Goal: Transaction & Acquisition: Purchase product/service

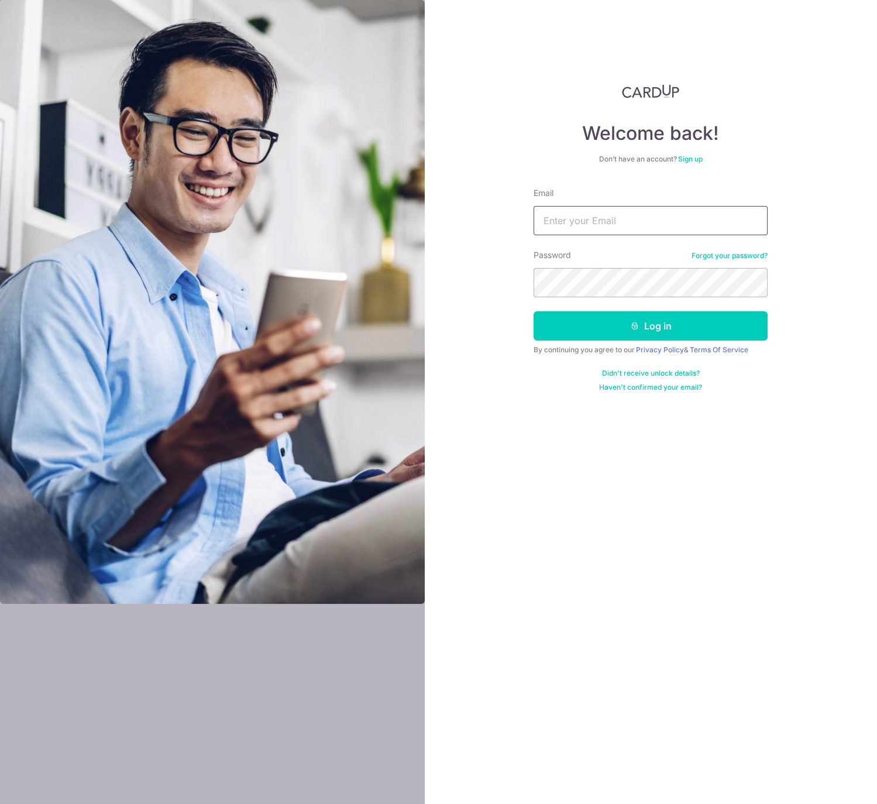
click at [684, 219] on input "Email" at bounding box center [651, 220] width 234 height 29
type input "[EMAIL_ADDRESS][DOMAIN_NAME]"
click at [534, 311] on button "Log in" at bounding box center [651, 325] width 234 height 29
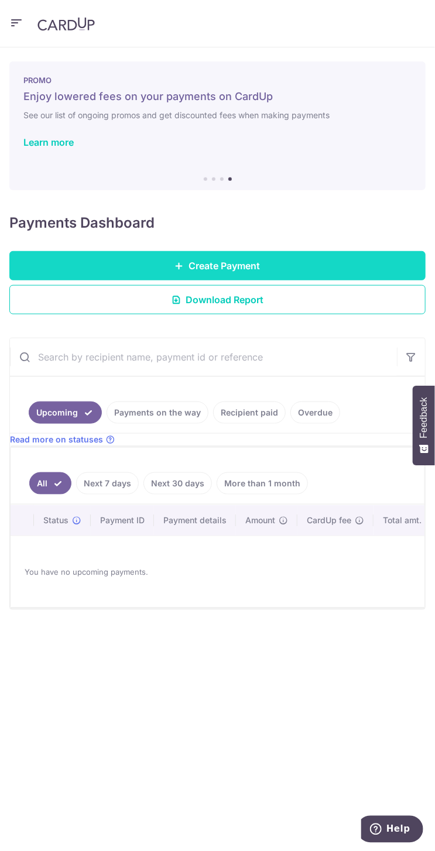
click at [303, 263] on link "Create Payment" at bounding box center [217, 265] width 416 height 29
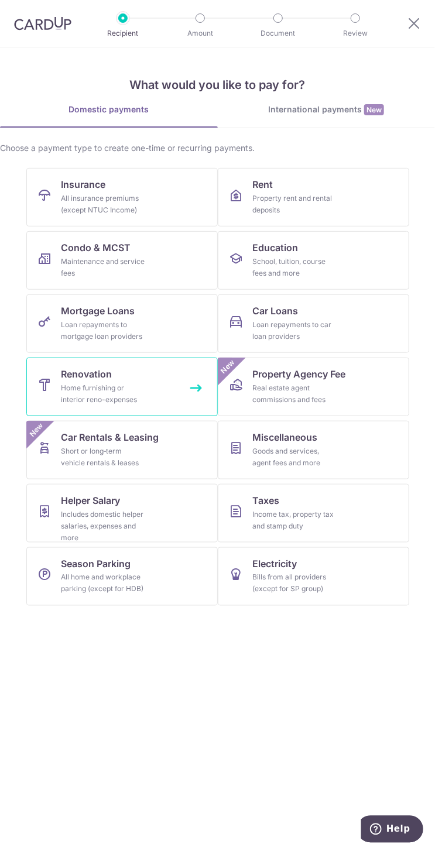
click at [147, 383] on link "Renovation Home furnishing or interior reno-expenses" at bounding box center [121, 387] width 191 height 59
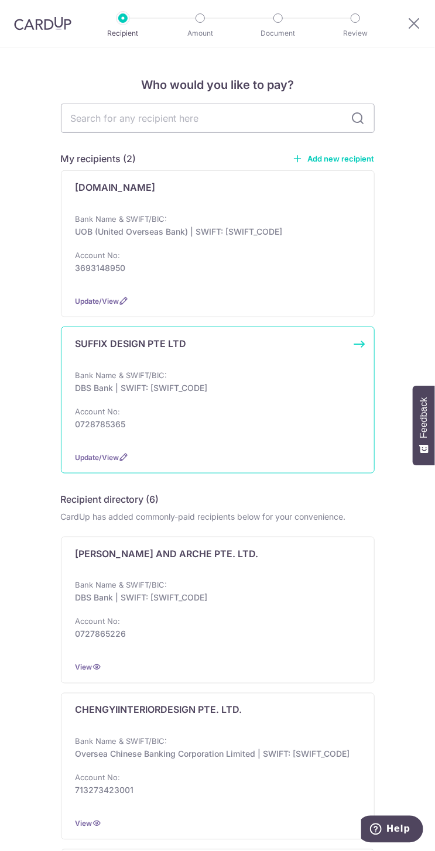
click at [204, 398] on div "Bank Name & SWIFT/BIC: DBS Bank | SWIFT: DBSSSGSGXXX Account No: 0728785365" at bounding box center [217, 405] width 284 height 73
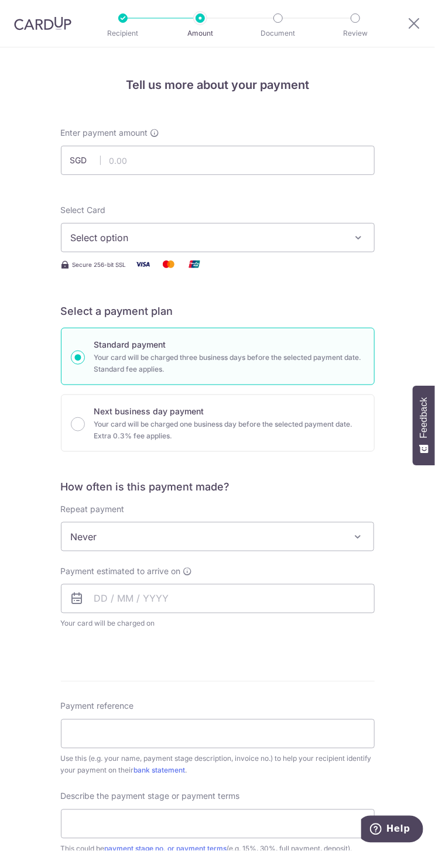
click at [263, 236] on span "Select option" at bounding box center [209, 238] width 277 height 14
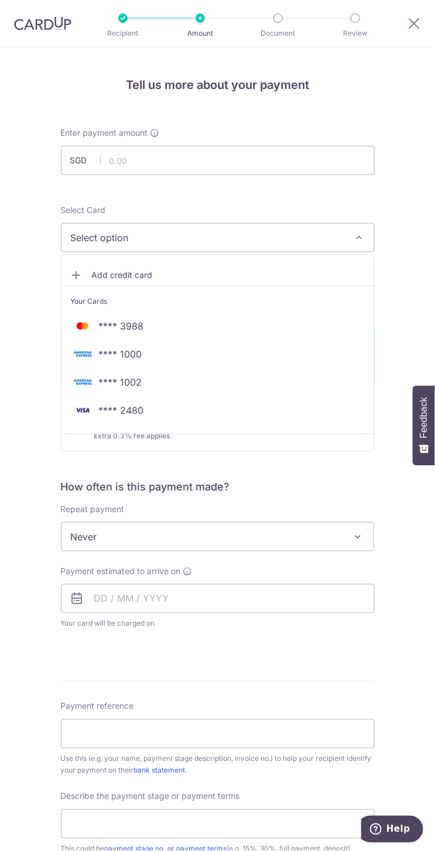
click at [248, 168] on div at bounding box center [217, 425] width 435 height 851
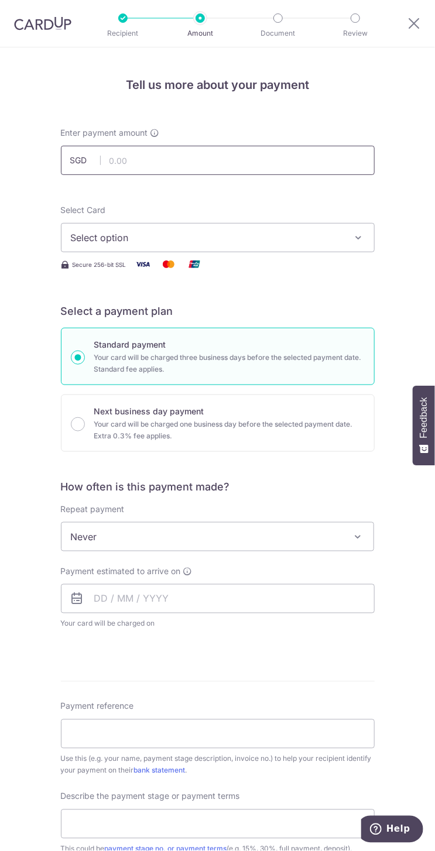
click at [252, 163] on input "text" at bounding box center [218, 160] width 314 height 29
click at [291, 265] on div "Secure 256-bit SSL" at bounding box center [218, 264] width 314 height 15
type input "6,000.00"
click at [279, 530] on span "Never" at bounding box center [217, 537] width 312 height 28
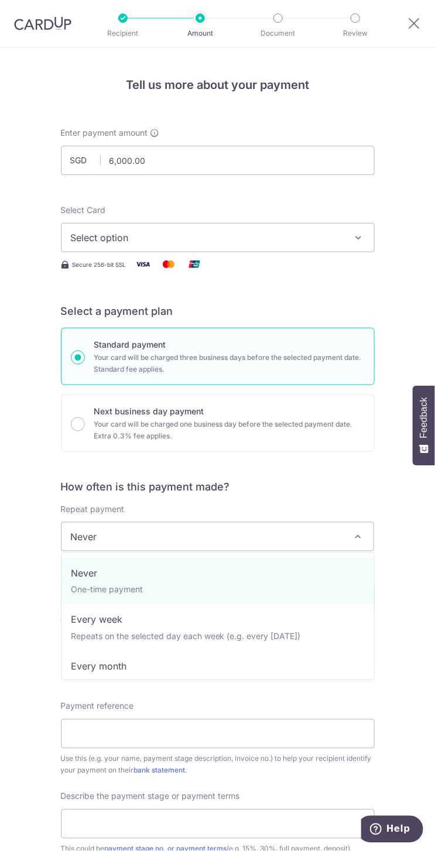
select select "2"
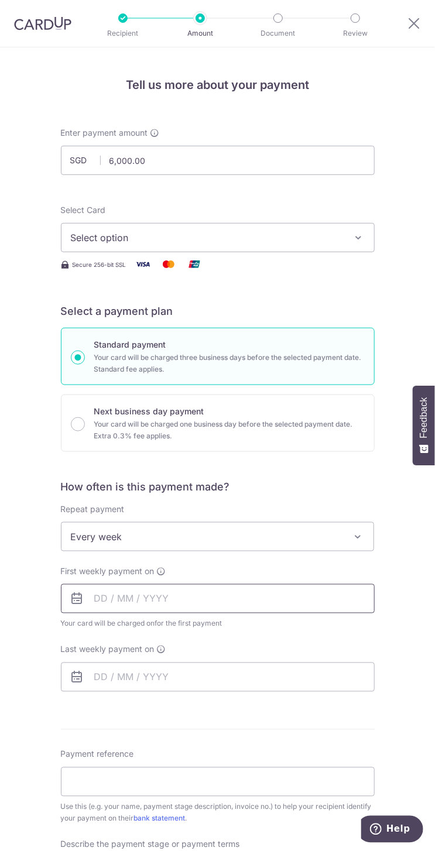
click at [263, 596] on input "text" at bounding box center [218, 598] width 314 height 29
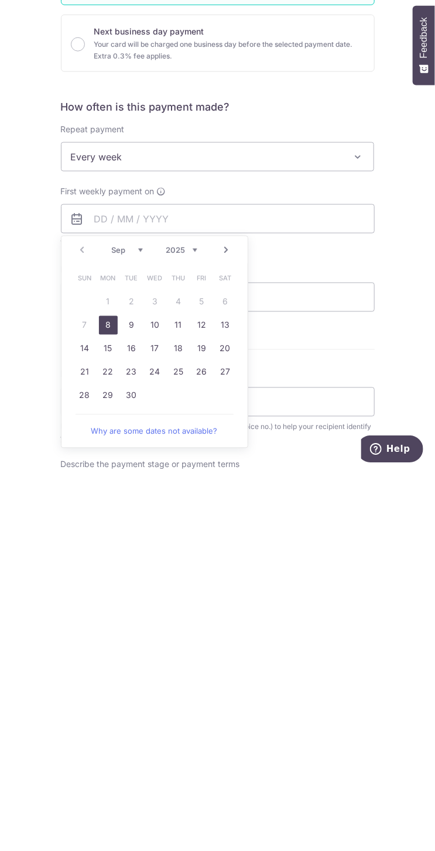
click at [127, 699] on link "9" at bounding box center [131, 705] width 19 height 19
type input "09/09/2025"
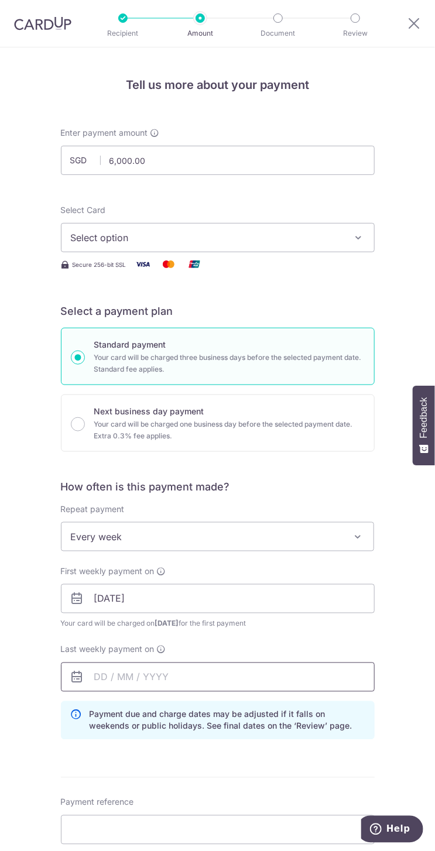
click at [257, 675] on input "text" at bounding box center [218, 676] width 314 height 29
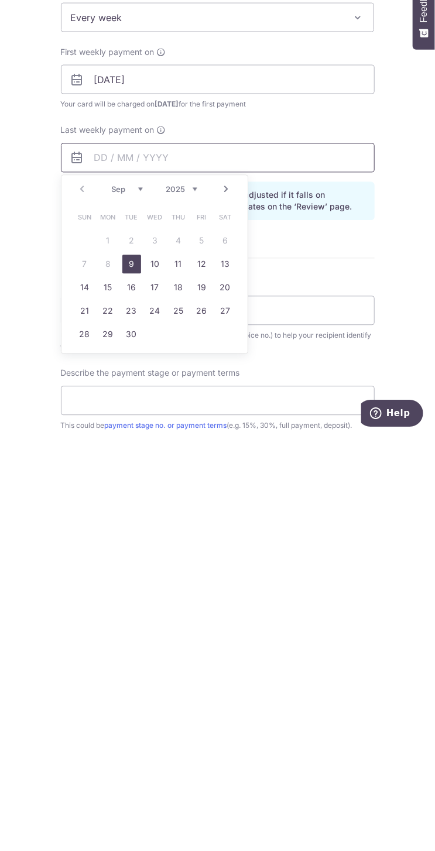
scroll to position [94, 0]
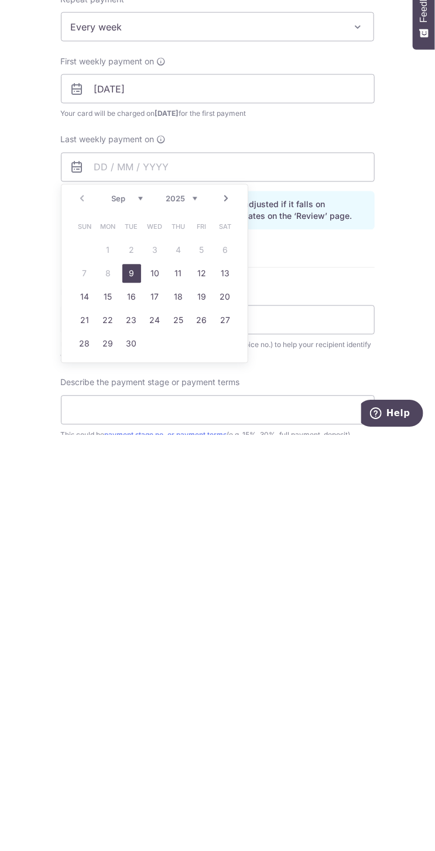
click at [130, 739] on link "23" at bounding box center [131, 736] width 19 height 19
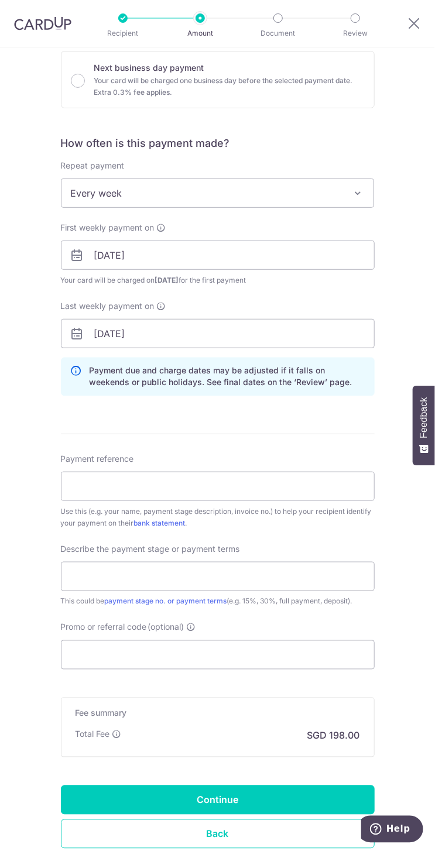
scroll to position [344, 0]
click at [336, 333] on input "23/09/2025" at bounding box center [218, 332] width 314 height 29
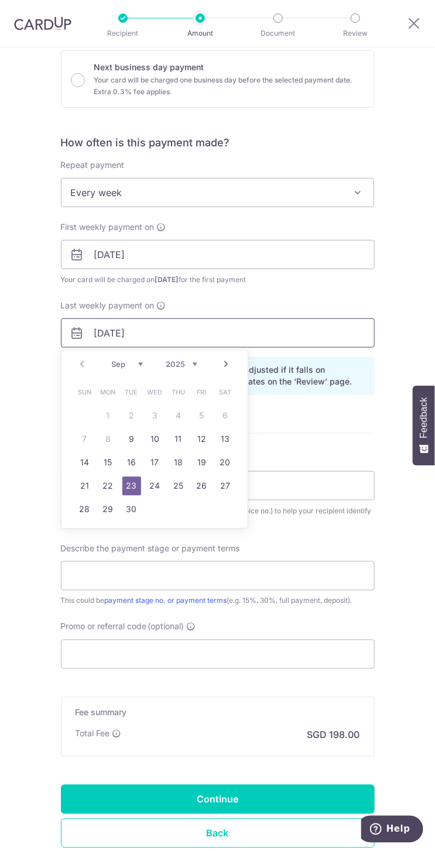
scroll to position [356, 0]
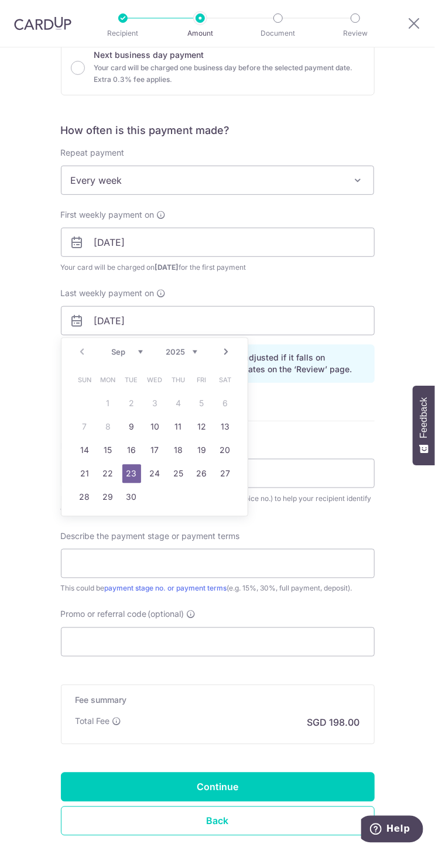
click at [358, 271] on span "Your card will be charged on 04/09/2025 for the first payment" at bounding box center [218, 268] width 314 height 12
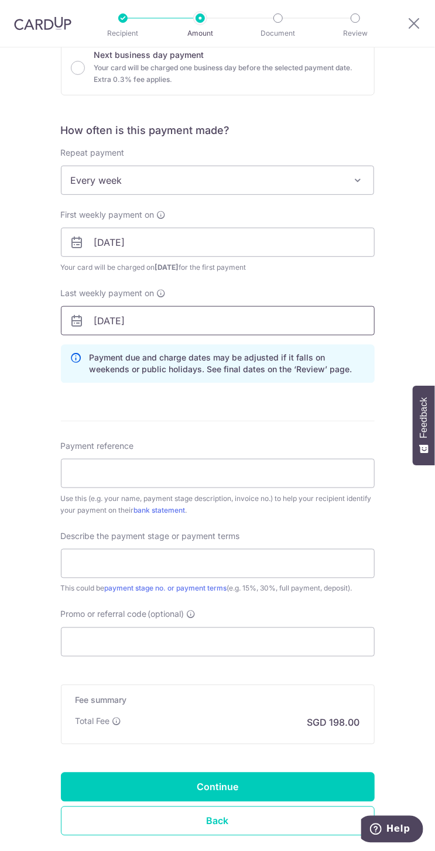
click at [167, 316] on input "23/09/2025" at bounding box center [218, 320] width 314 height 29
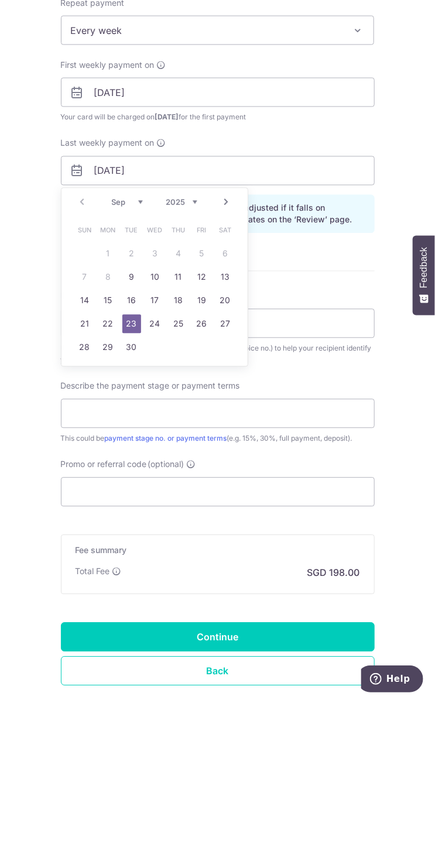
click at [129, 446] on link "16" at bounding box center [131, 450] width 19 height 19
type input "16/09/2025"
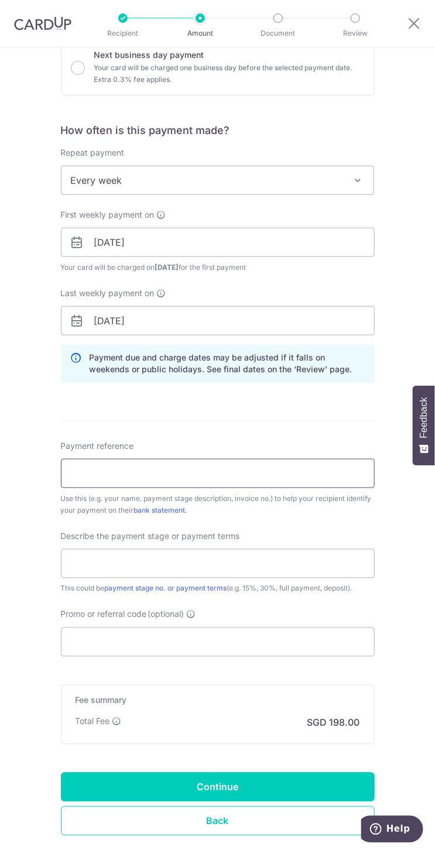
click at [266, 468] on input "Payment reference" at bounding box center [218, 473] width 314 height 29
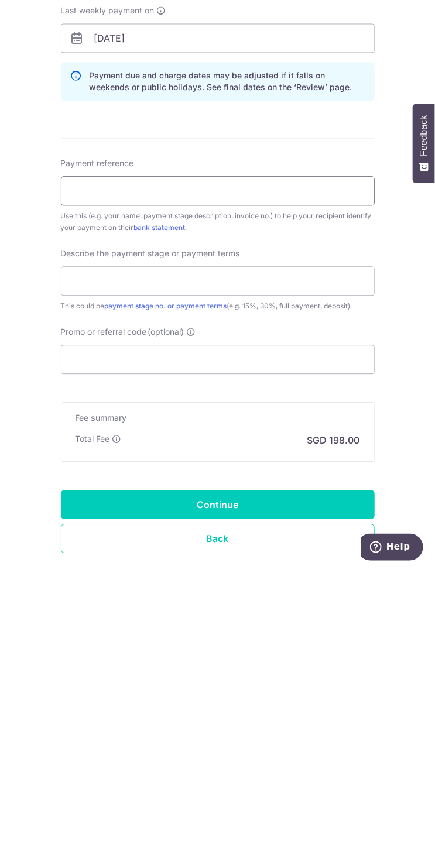
type input "INV-SD 20250731-071"
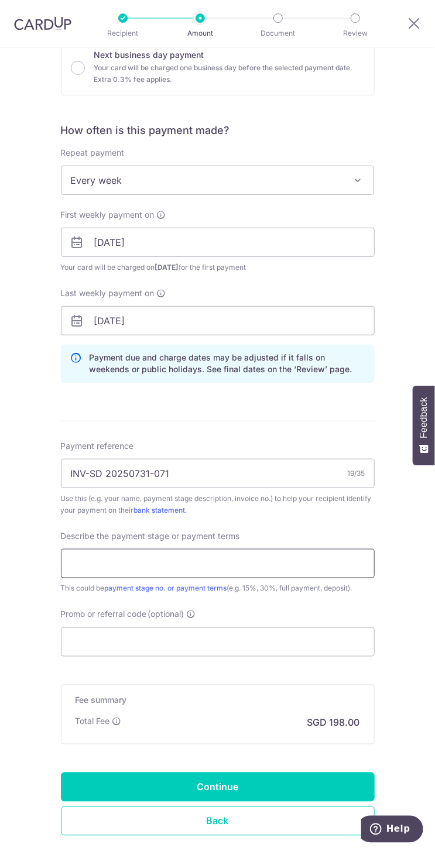
click at [221, 559] on input "text" at bounding box center [218, 563] width 314 height 29
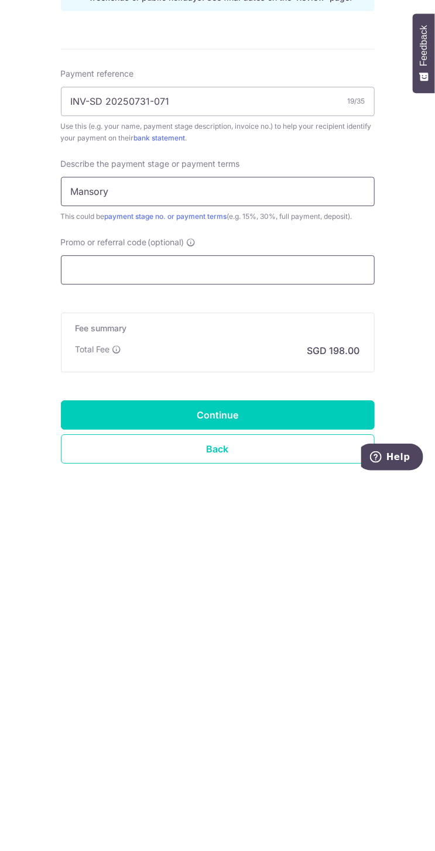
type input "Mansory"
click at [269, 640] on input "Promo or referral code (optional)" at bounding box center [218, 641] width 314 height 29
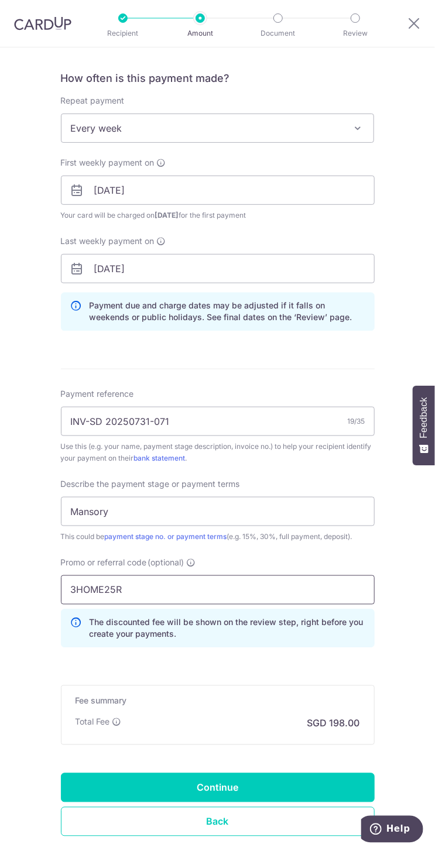
scroll to position [408, 0]
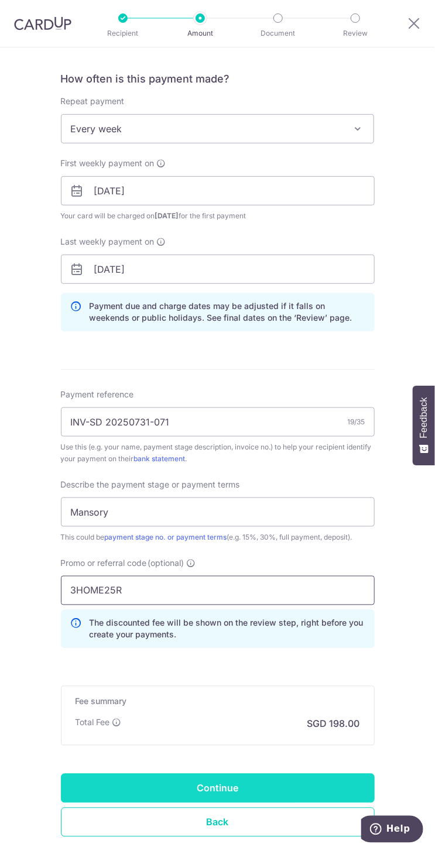
type input "3HOME25R"
click at [277, 785] on input "Continue" at bounding box center [218, 788] width 314 height 29
type input "Create Schedule"
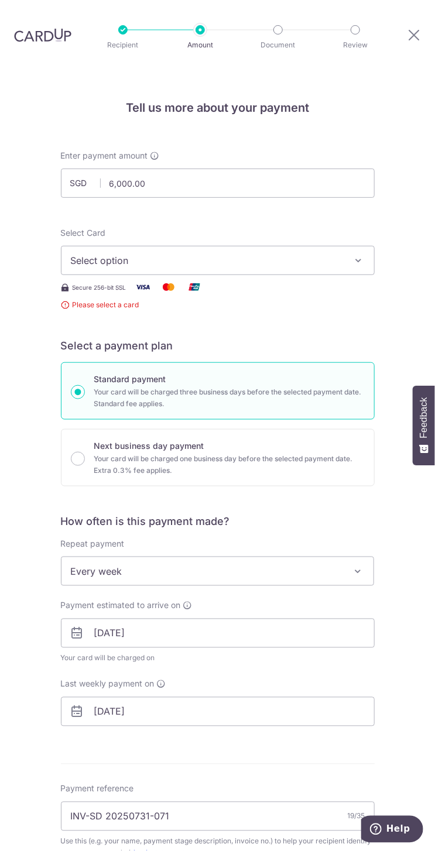
click at [271, 253] on span "Select option" at bounding box center [209, 260] width 277 height 14
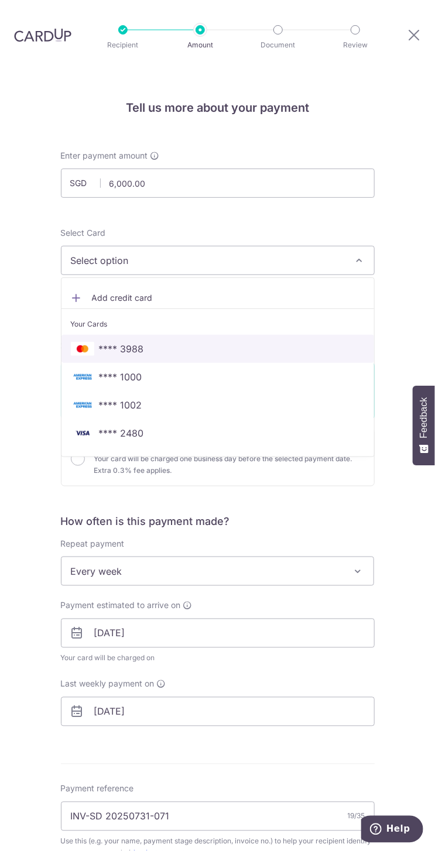
click at [198, 342] on span "**** 3988" at bounding box center [218, 349] width 294 height 14
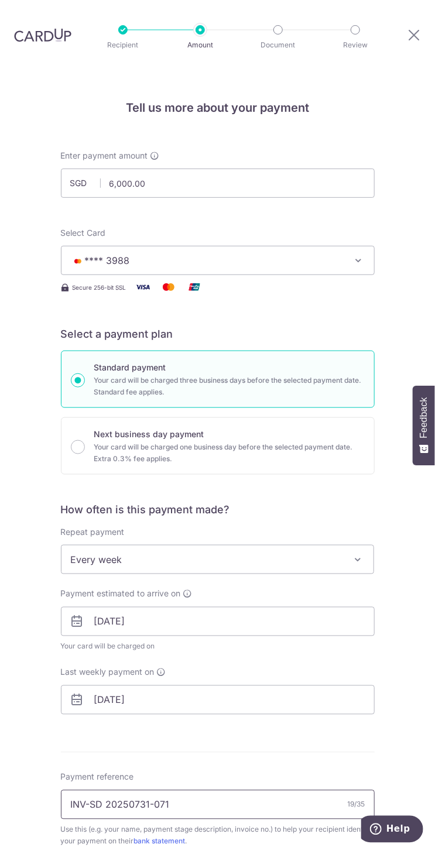
click at [274, 790] on input "INV-SD 20250731-071" at bounding box center [218, 804] width 314 height 29
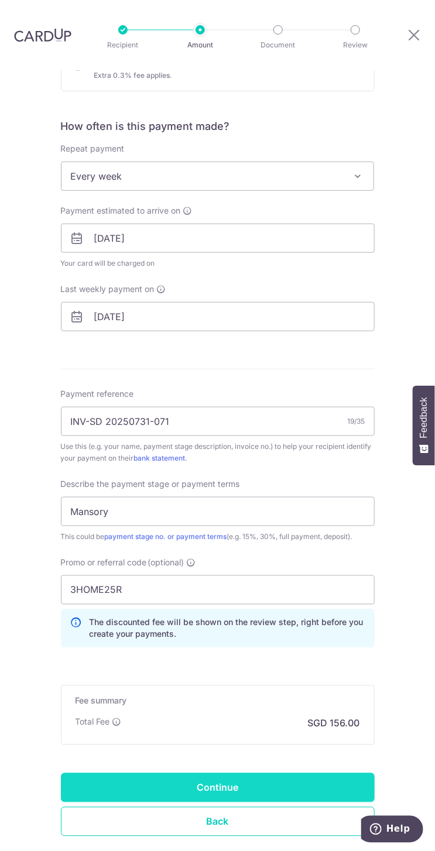
click at [263, 773] on input "Continue" at bounding box center [218, 787] width 314 height 29
type input "Create Schedule"
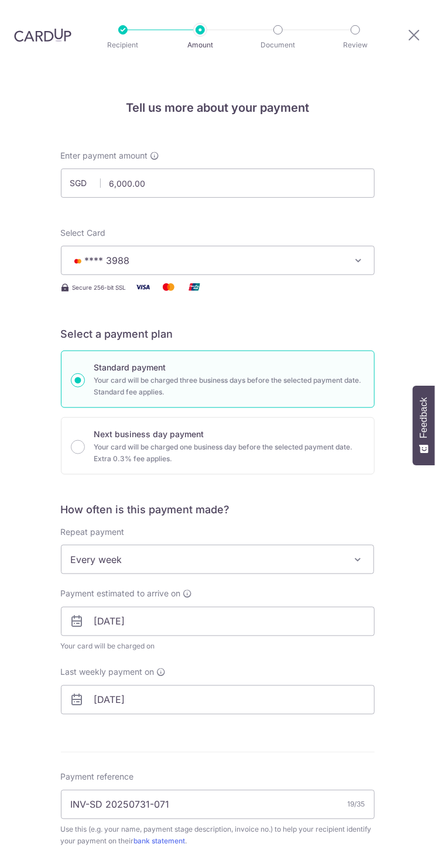
scroll to position [377, 0]
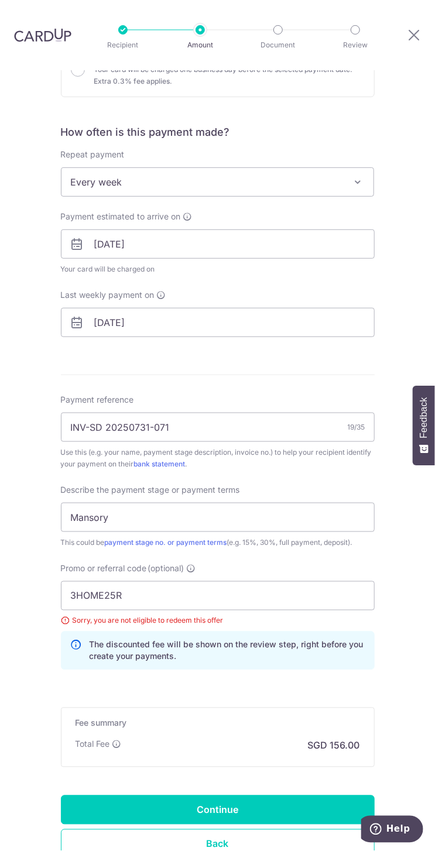
click at [117, 740] on icon at bounding box center [116, 744] width 9 height 9
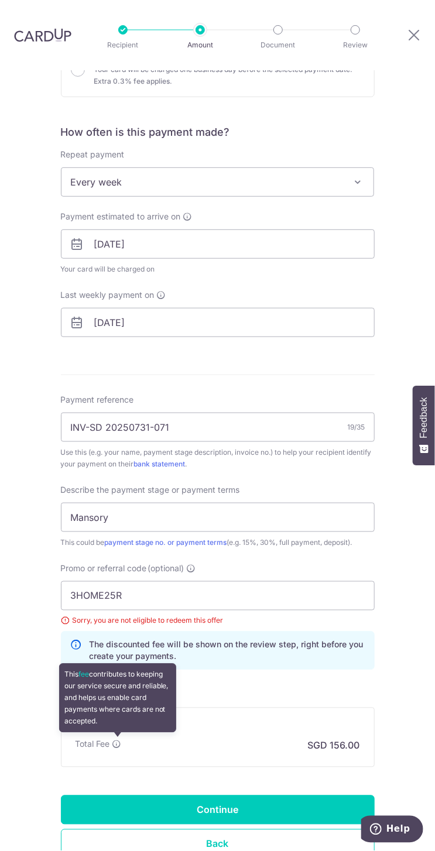
click at [293, 629] on form "Enter payment amount SGD 6,000.00 6000.00 Select Card **** 3988 Add credit card…" at bounding box center [218, 329] width 314 height 1114
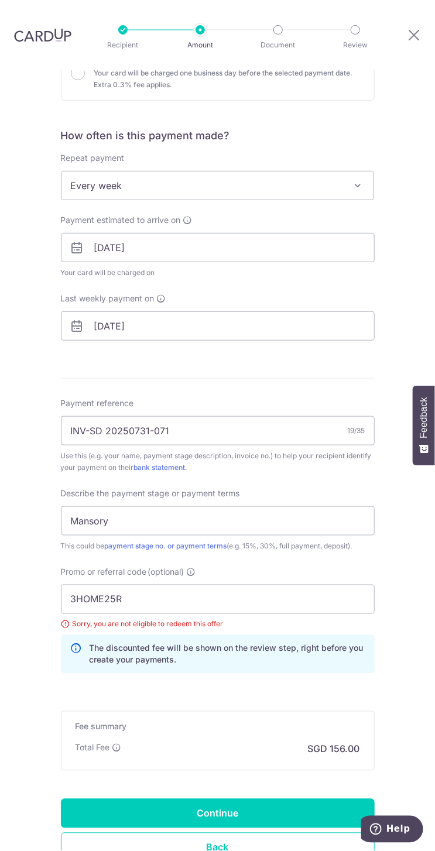
scroll to position [374, 0]
click at [308, 585] on input "3HOME25R" at bounding box center [218, 599] width 314 height 29
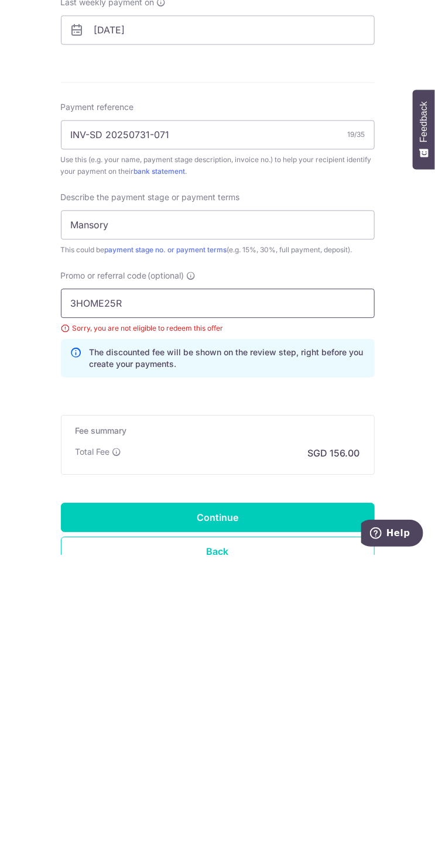
scroll to position [65, 0]
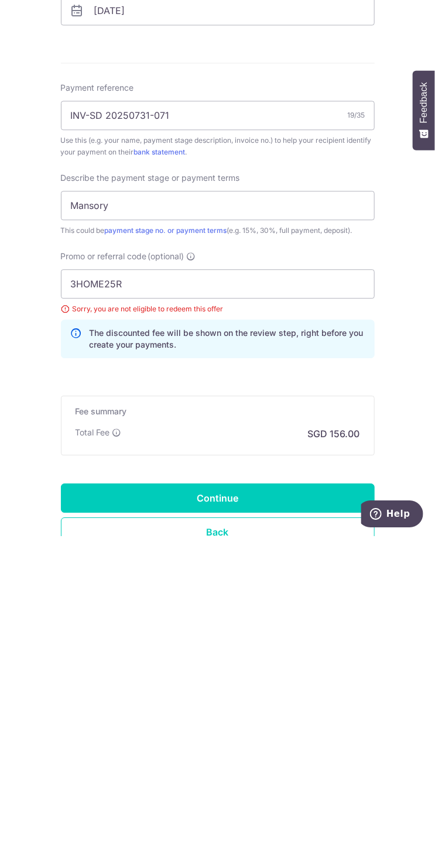
click at [327, 639] on form "Enter payment amount SGD 6,000.00 6000.00 Select Card **** 3988 Add credit card…" at bounding box center [218, 333] width 314 height 1114
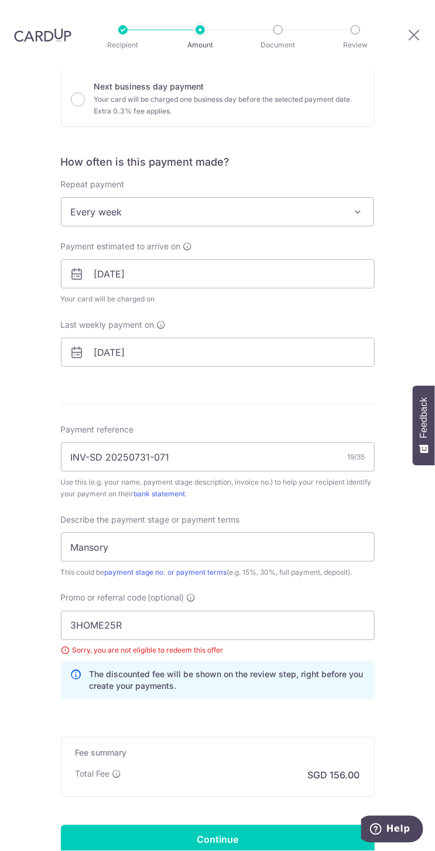
scroll to position [311, 0]
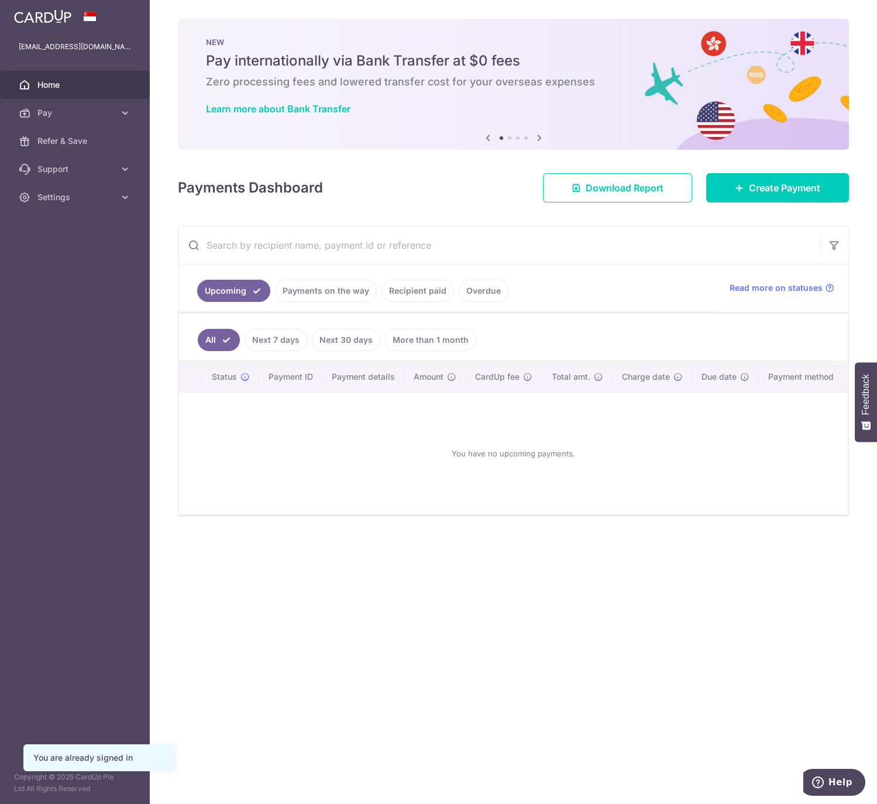
click at [385, 351] on link "More than 1 month" at bounding box center [430, 340] width 91 height 22
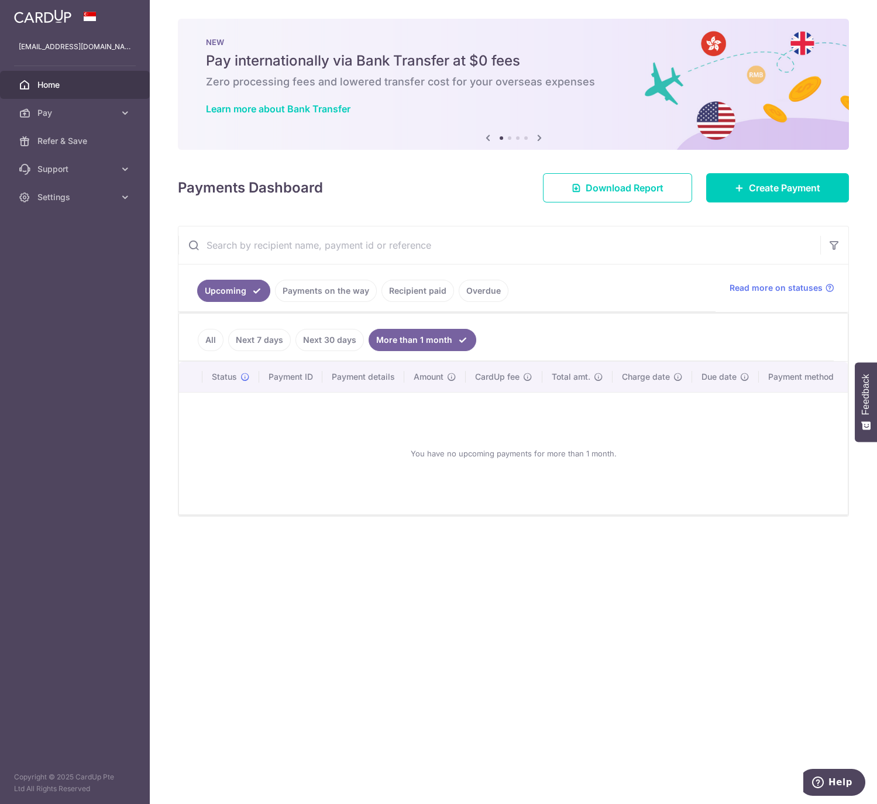
click at [382, 302] on link "Recipient paid" at bounding box center [418, 291] width 73 height 22
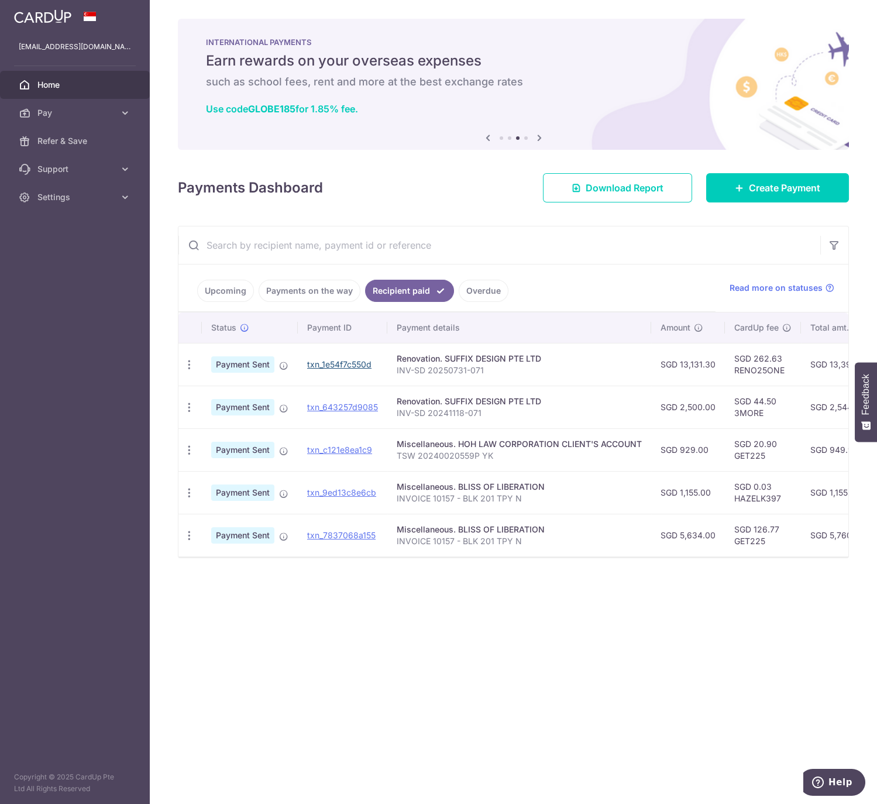
click at [307, 369] on link "txn_1e54f7c550d" at bounding box center [339, 364] width 64 height 10
click at [279, 370] on icon at bounding box center [283, 365] width 9 height 9
click at [387, 428] on td "Renovation. SUFFIX DESIGN PTE LTD INV-SD 20241118-071" at bounding box center [519, 407] width 264 height 43
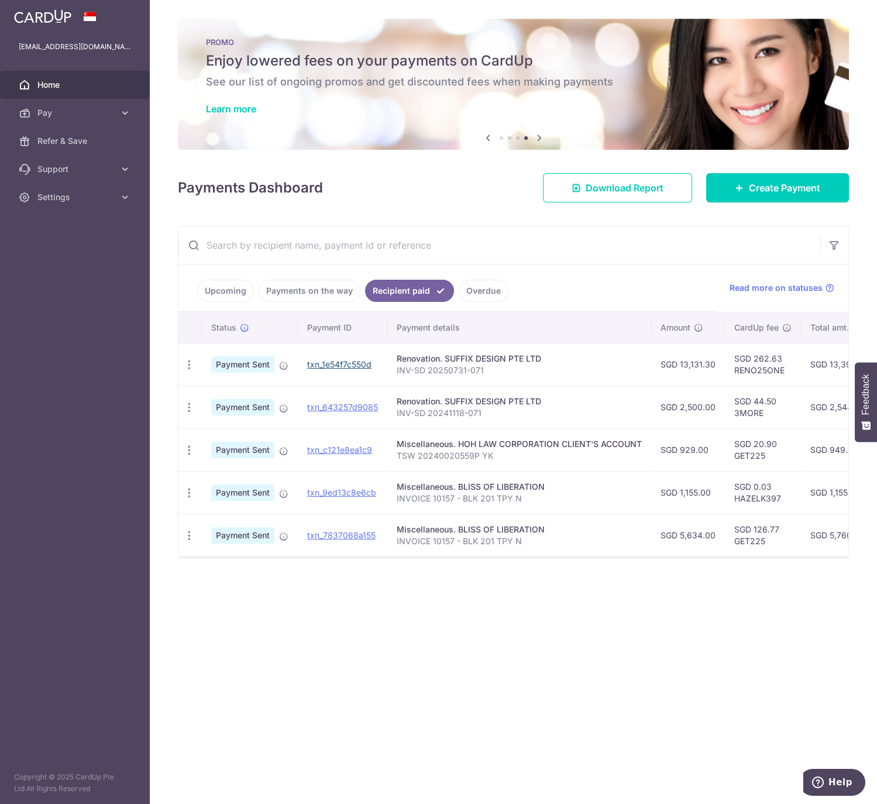
click at [307, 369] on link "txn_1e54f7c550d" at bounding box center [339, 364] width 64 height 10
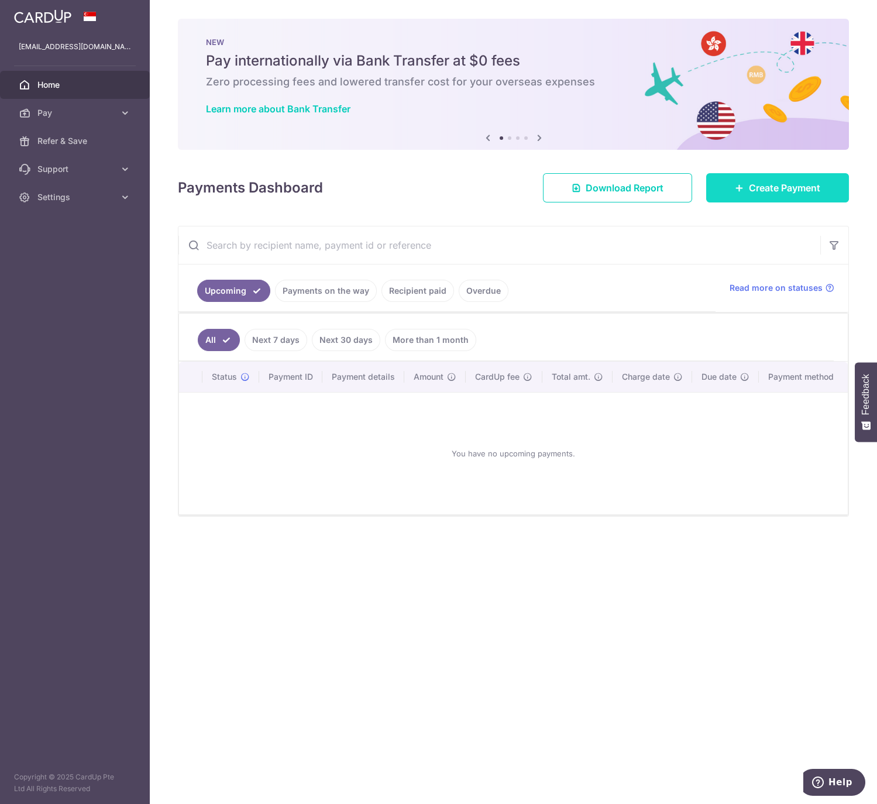
click at [768, 195] on span "Create Payment" at bounding box center [784, 188] width 71 height 14
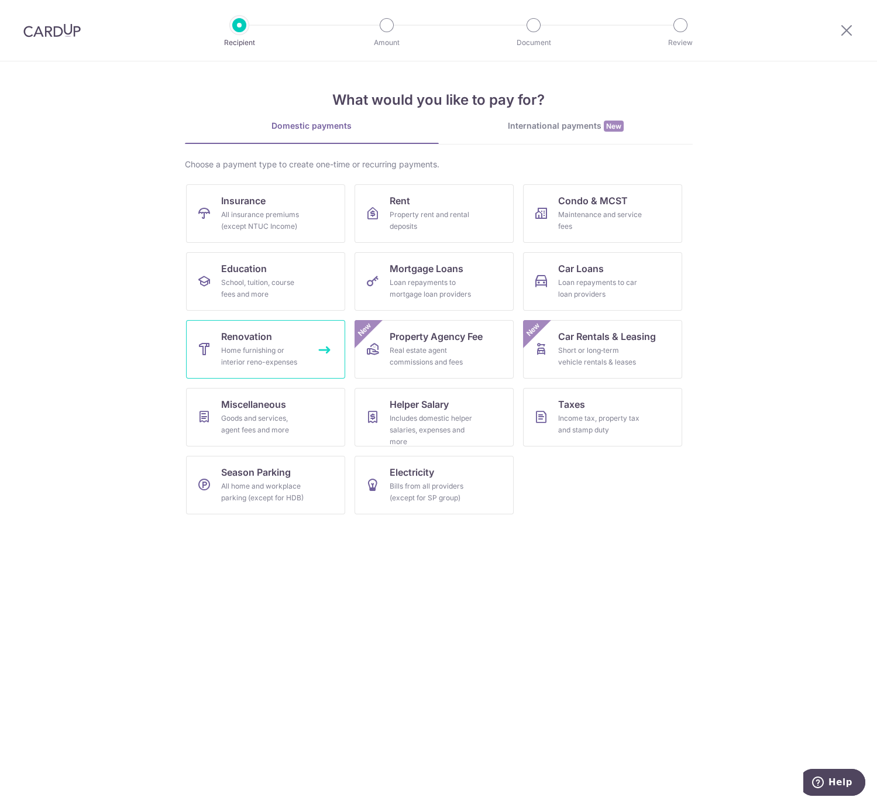
click at [286, 345] on div "Home furnishing or interior reno-expenses" at bounding box center [263, 356] width 84 height 23
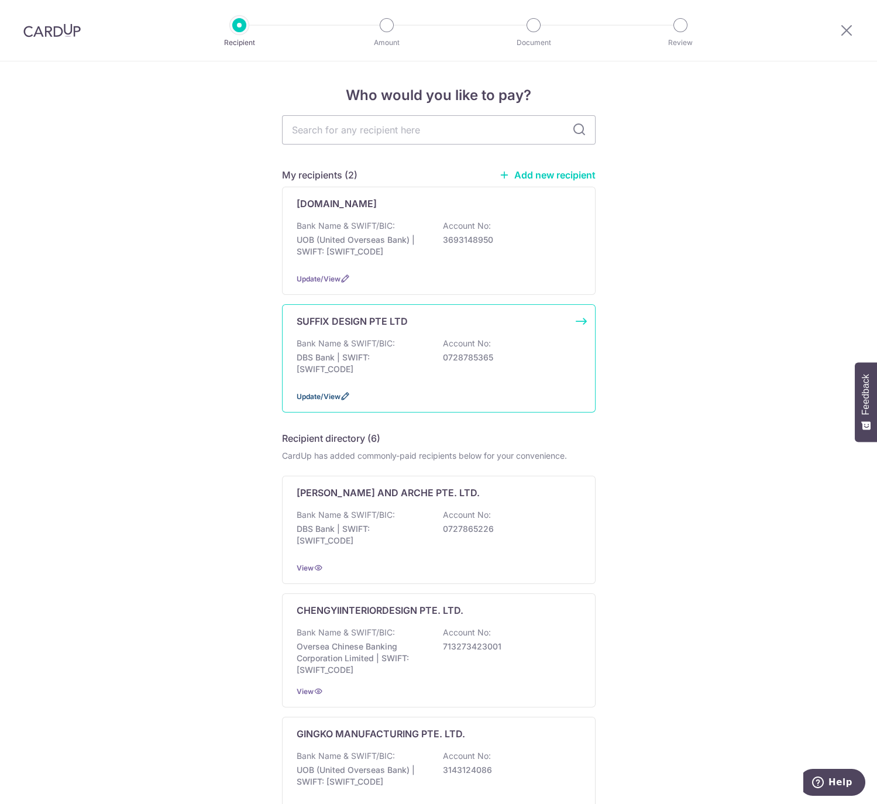
click at [345, 400] on icon at bounding box center [345, 395] width 9 height 9
